Goal: Book appointment/travel/reservation

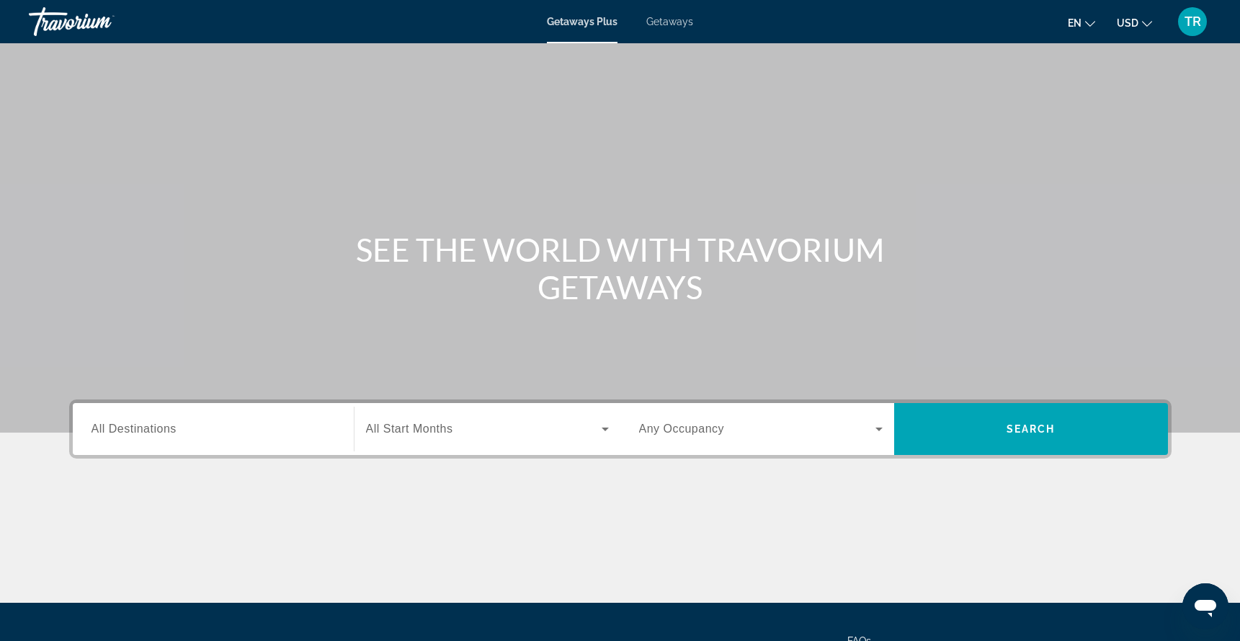
click at [167, 428] on span "All Destinations" at bounding box center [134, 428] width 85 height 12
click at [167, 428] on input "Destination All Destinations" at bounding box center [214, 429] width 244 height 17
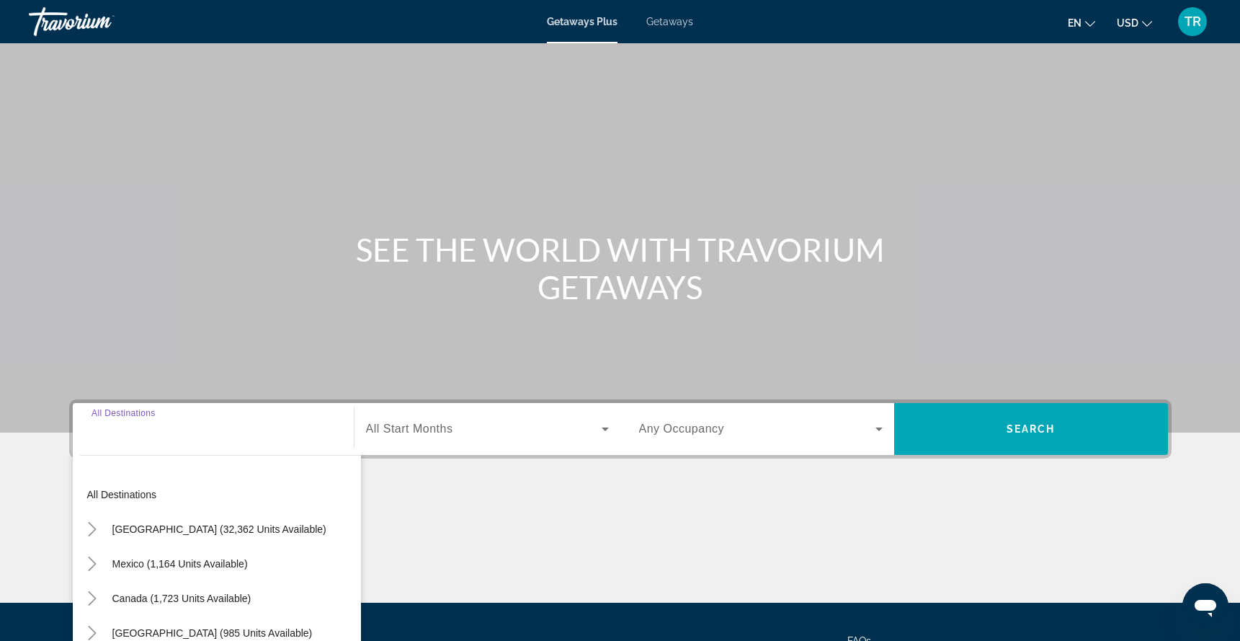
scroll to position [138, 0]
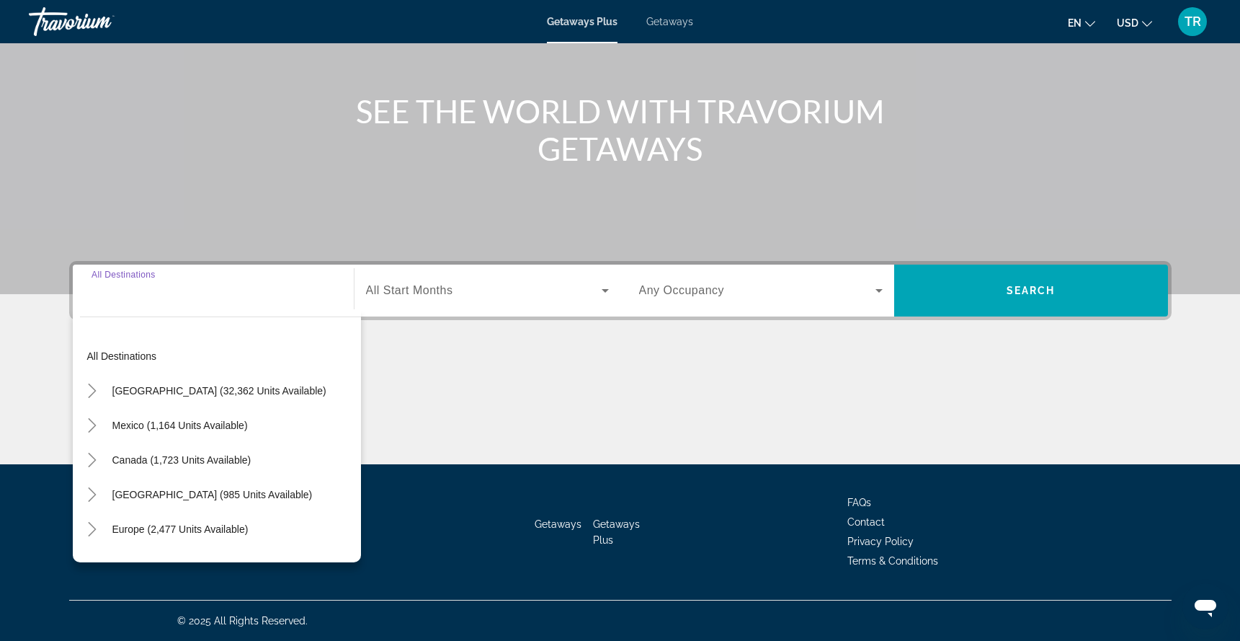
click at [176, 291] on input "Destination All Destinations" at bounding box center [214, 291] width 244 height 17
click at [169, 301] on div "Search widget" at bounding box center [214, 290] width 244 height 41
click at [119, 302] on div "Search widget" at bounding box center [214, 290] width 244 height 41
click at [228, 300] on div "Search widget" at bounding box center [214, 290] width 244 height 41
click at [136, 285] on input "Destination All Destinations" at bounding box center [214, 291] width 244 height 17
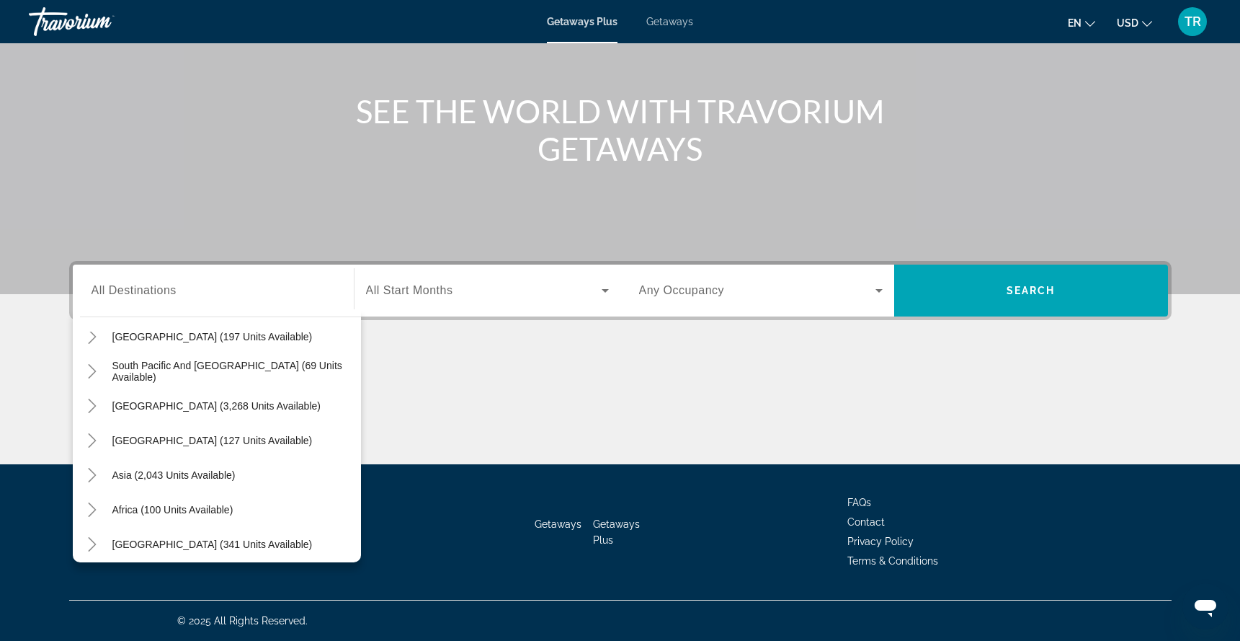
scroll to position [234, 0]
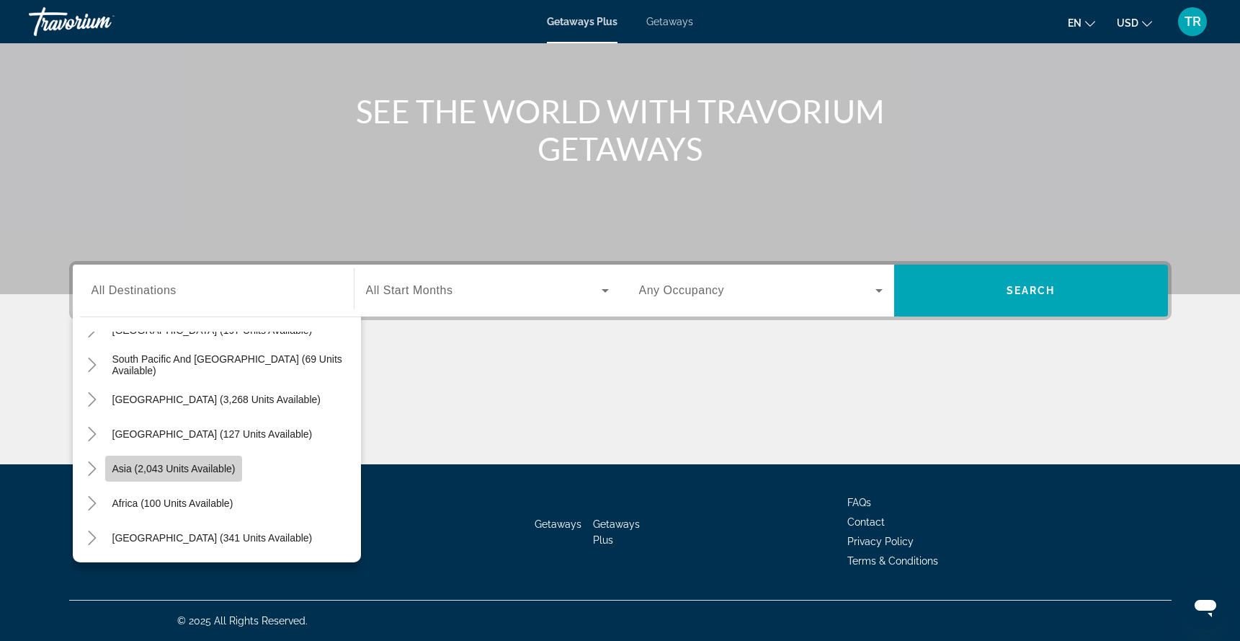
click at [190, 474] on span "Search widget" at bounding box center [174, 468] width 138 height 35
type input "**********"
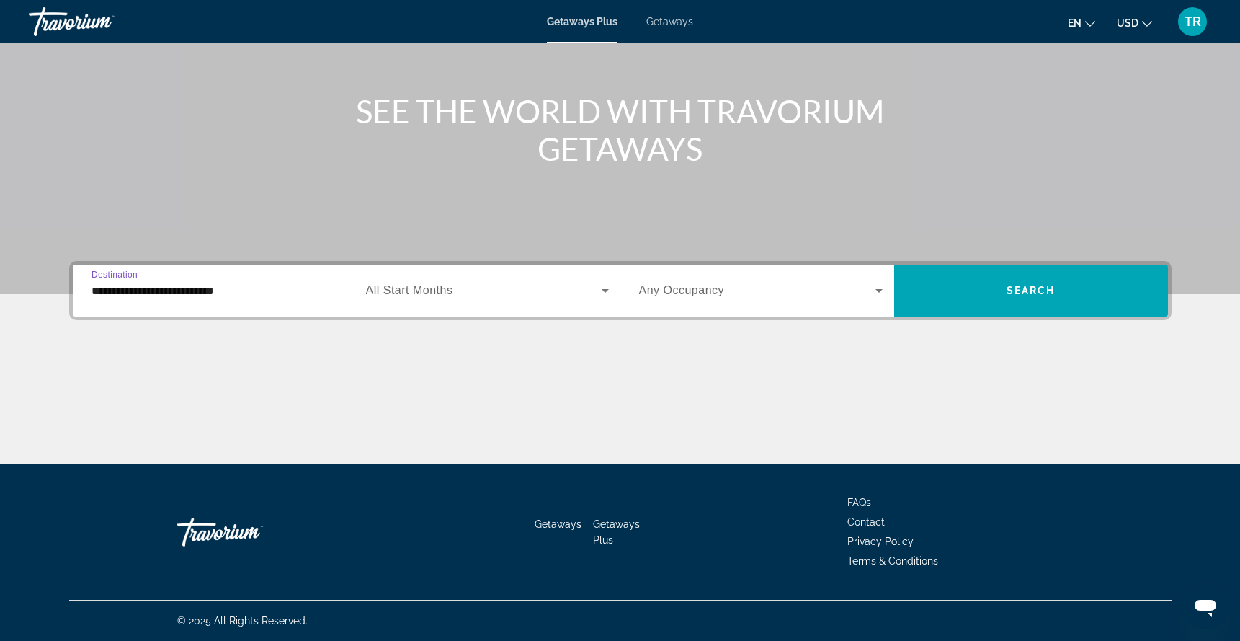
click at [409, 291] on span "All Start Months" at bounding box center [409, 290] width 87 height 12
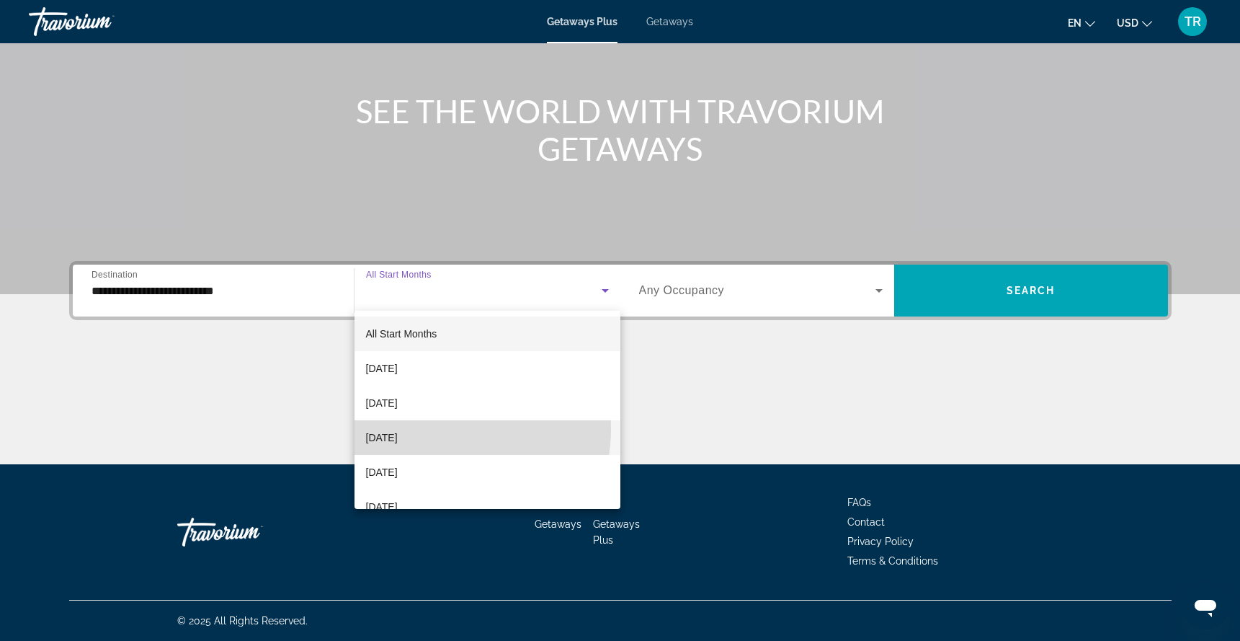
click at [398, 429] on span "[DATE]" at bounding box center [382, 437] width 32 height 17
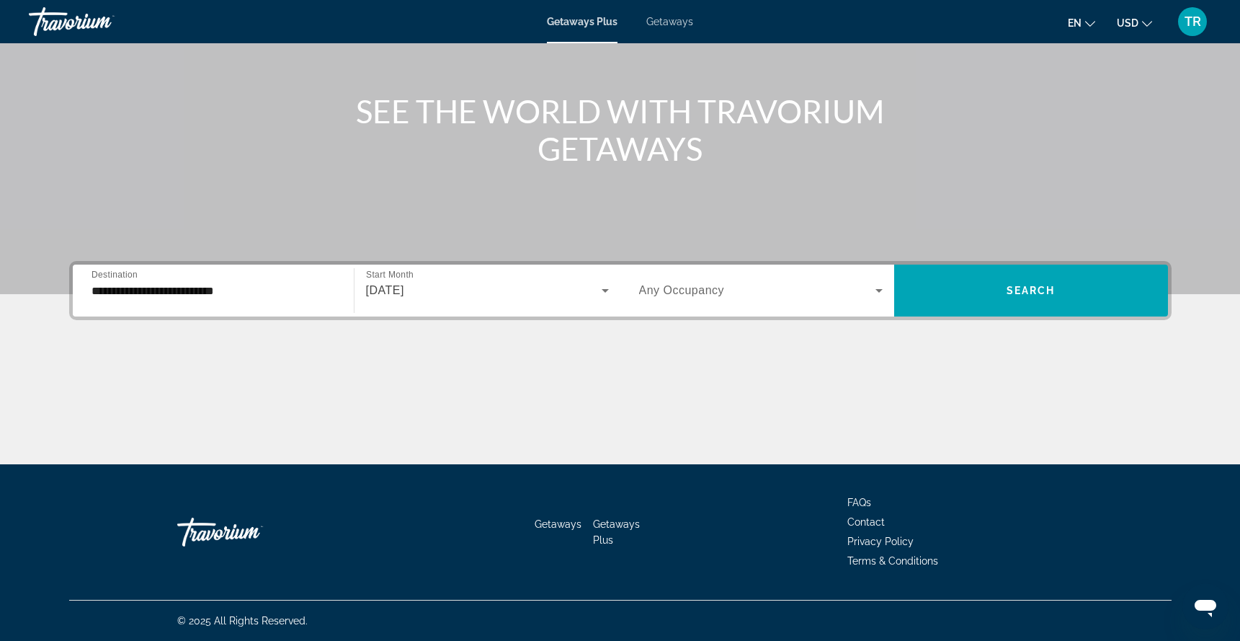
click at [721, 295] on span "Any Occupancy" at bounding box center [682, 290] width 86 height 12
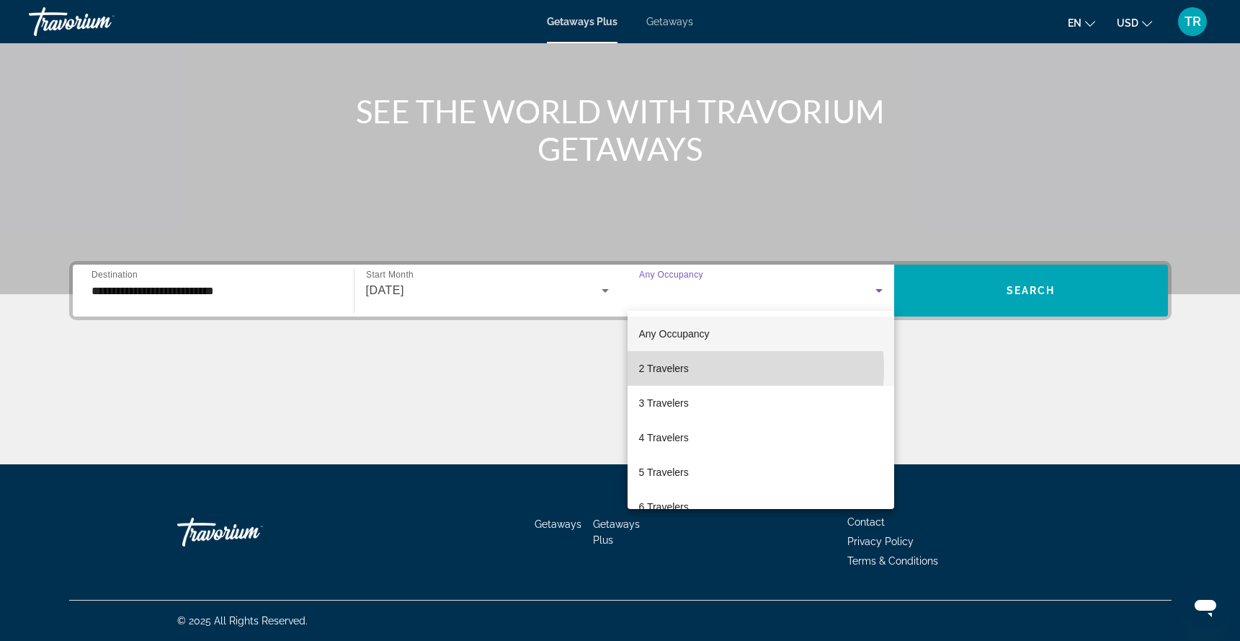
click at [713, 369] on mat-option "2 Travelers" at bounding box center [761, 368] width 267 height 35
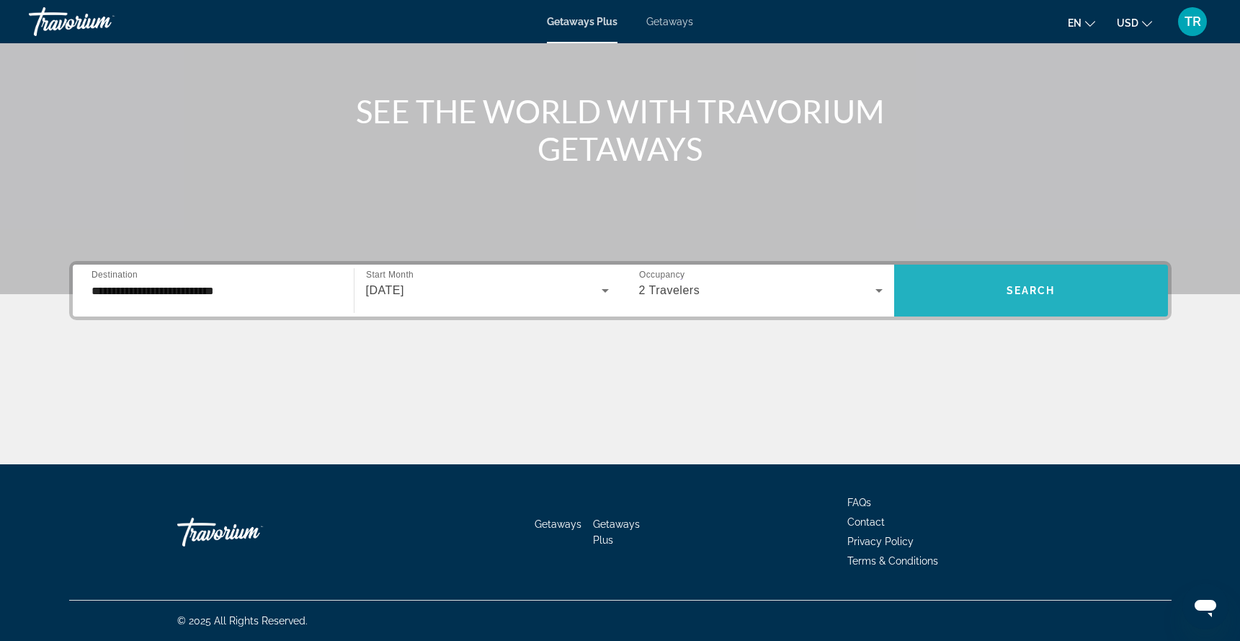
click at [993, 295] on span "Search widget" at bounding box center [1031, 290] width 274 height 35
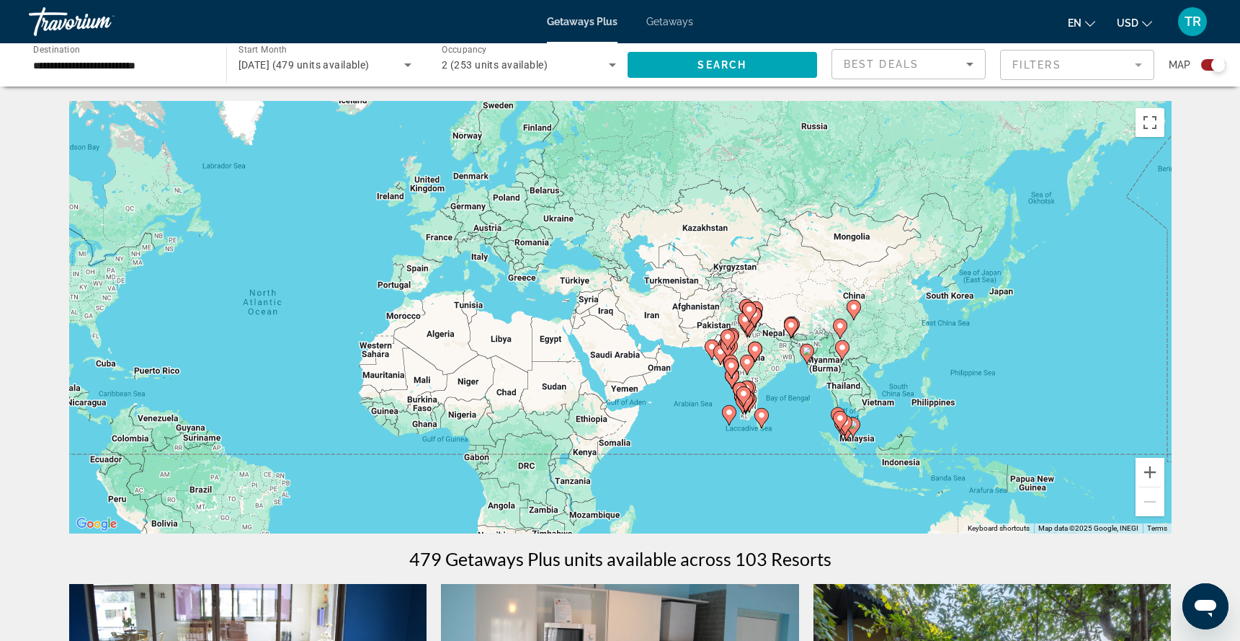
drag, startPoint x: 1049, startPoint y: 272, endPoint x: 732, endPoint y: 280, distance: 318.0
click at [732, 280] on div "To activate drag with keyboard, press Alt + Enter. Once in keyboard drag state,…" at bounding box center [620, 317] width 1103 height 432
click at [1151, 472] on button "Zoom in" at bounding box center [1150, 472] width 29 height 29
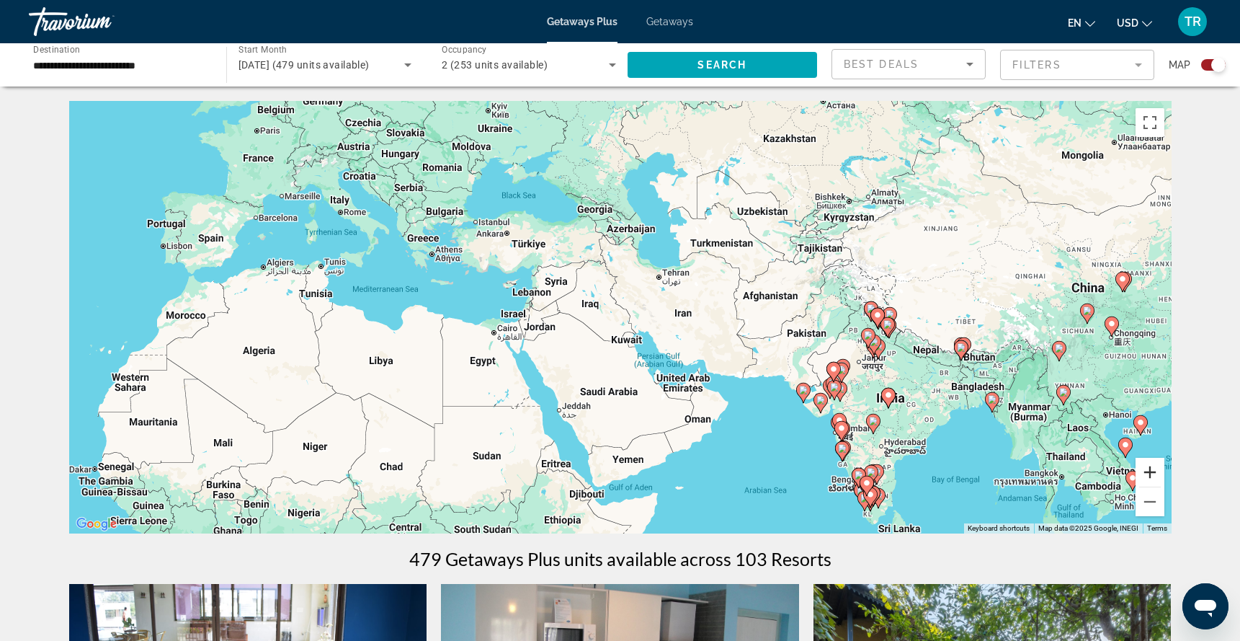
click at [1151, 472] on button "Zoom in" at bounding box center [1150, 472] width 29 height 29
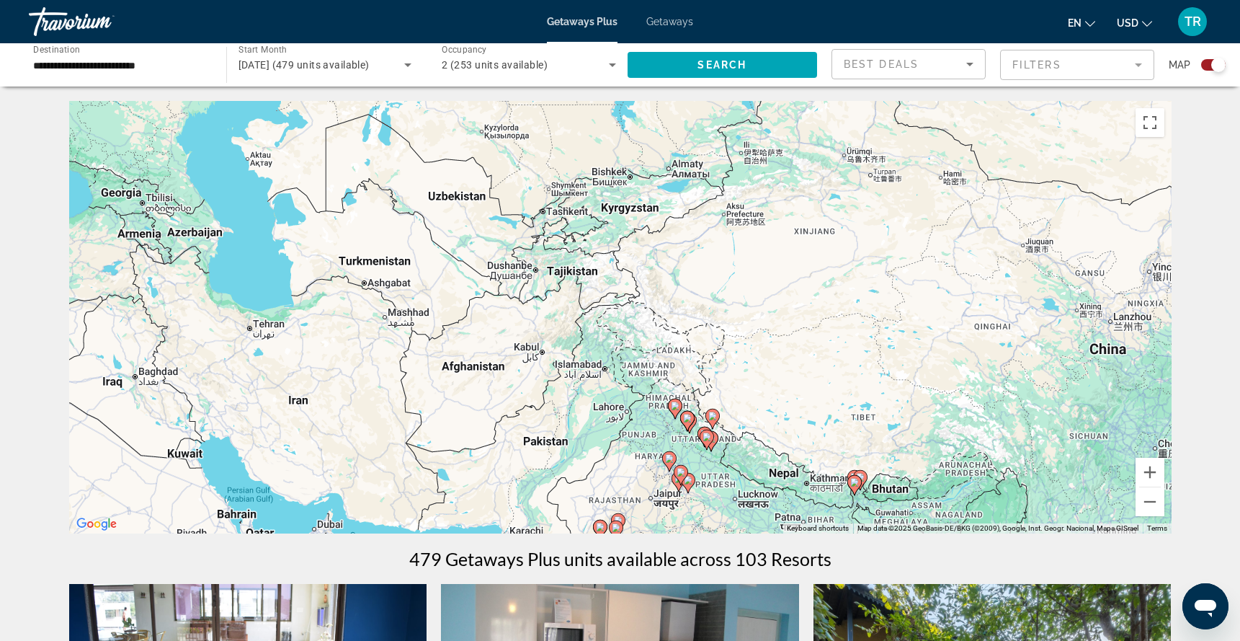
drag, startPoint x: 997, startPoint y: 209, endPoint x: 553, endPoint y: 299, distance: 453.0
click at [553, 299] on div "To activate drag with keyboard, press Alt + Enter. Once in keyboard drag state,…" at bounding box center [620, 317] width 1103 height 432
